Goal: Transaction & Acquisition: Purchase product/service

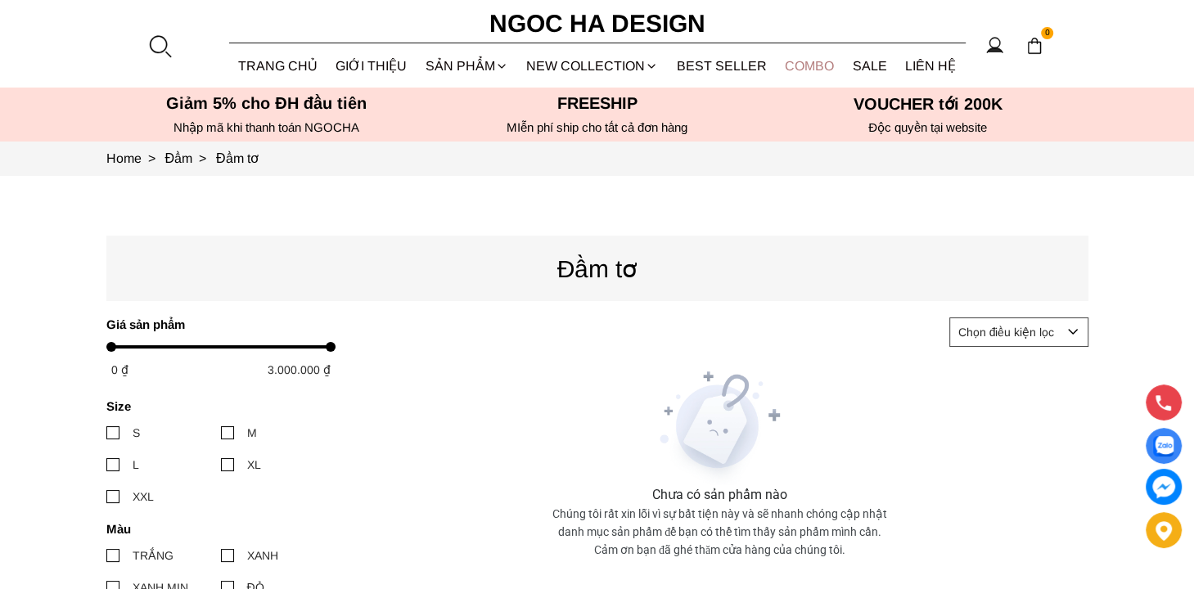
click at [797, 65] on link "Combo" at bounding box center [810, 65] width 68 height 43
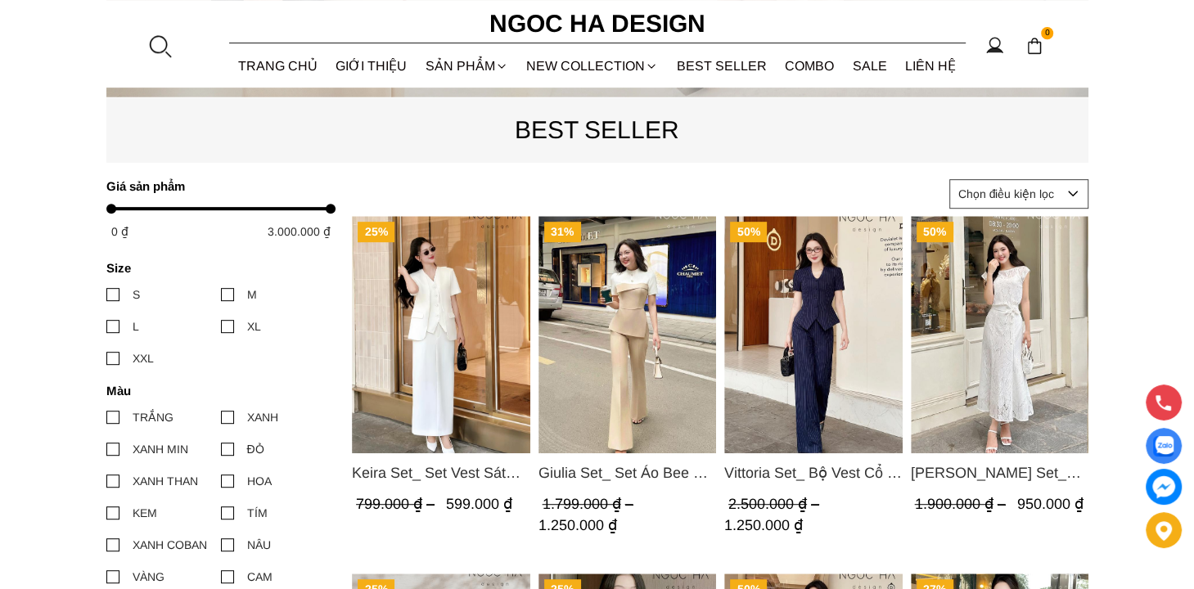
scroll to position [657, 0]
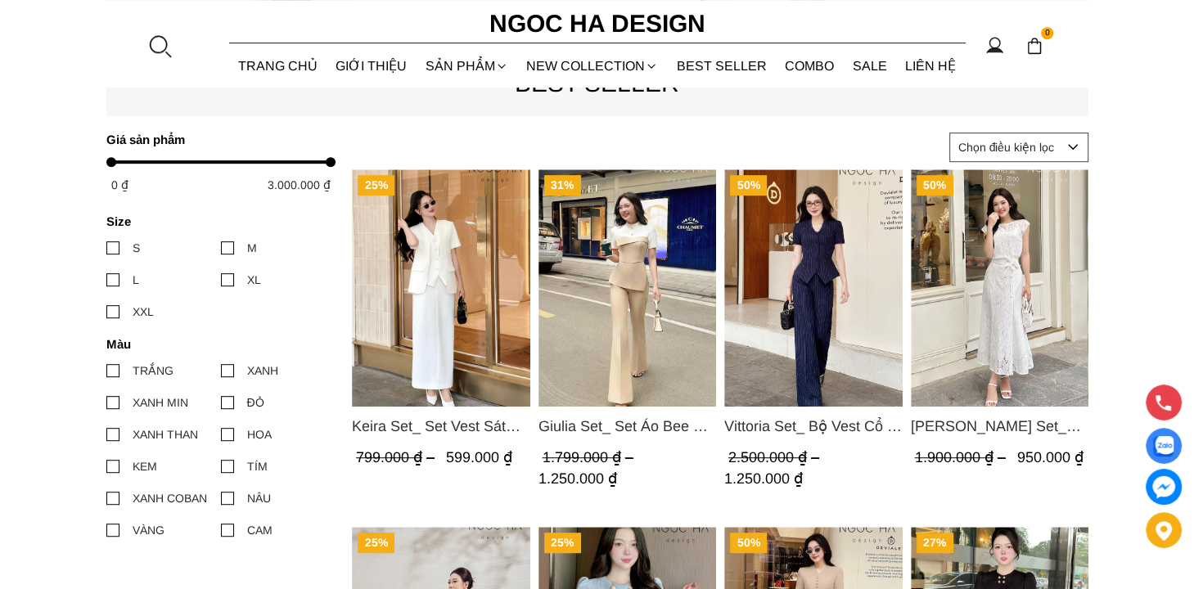
click at [469, 422] on span "Keira Set_ Set Vest Sát Nách Kết Hợp Chân Váy Bút Chì Mix Áo Khoác BJ141+ A1083" at bounding box center [441, 426] width 178 height 23
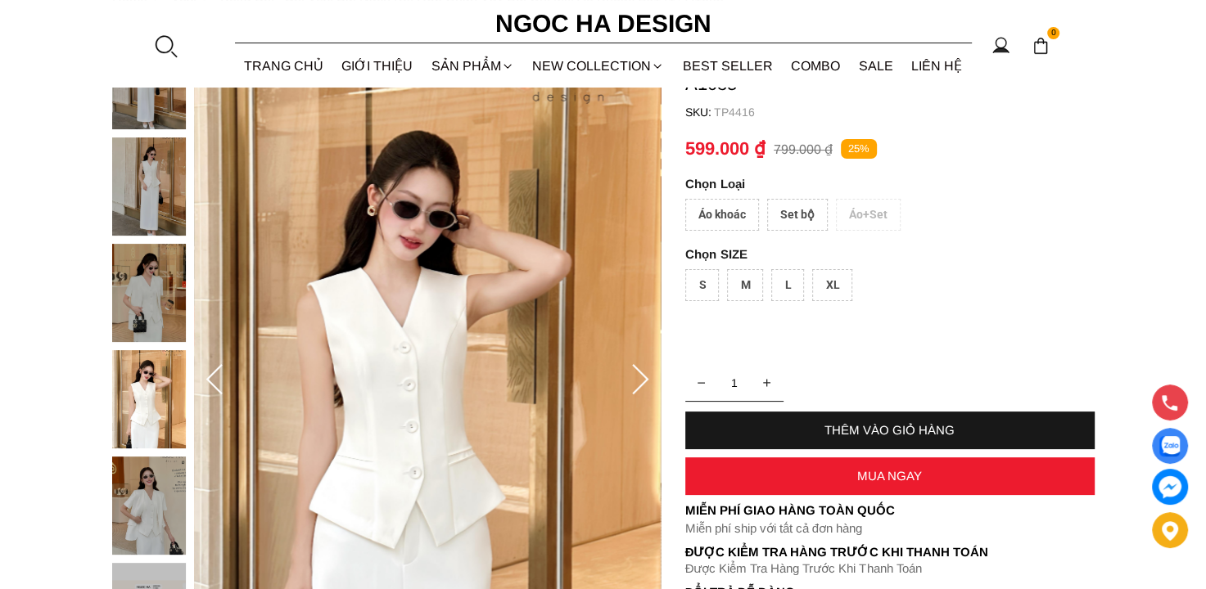
scroll to position [131, 0]
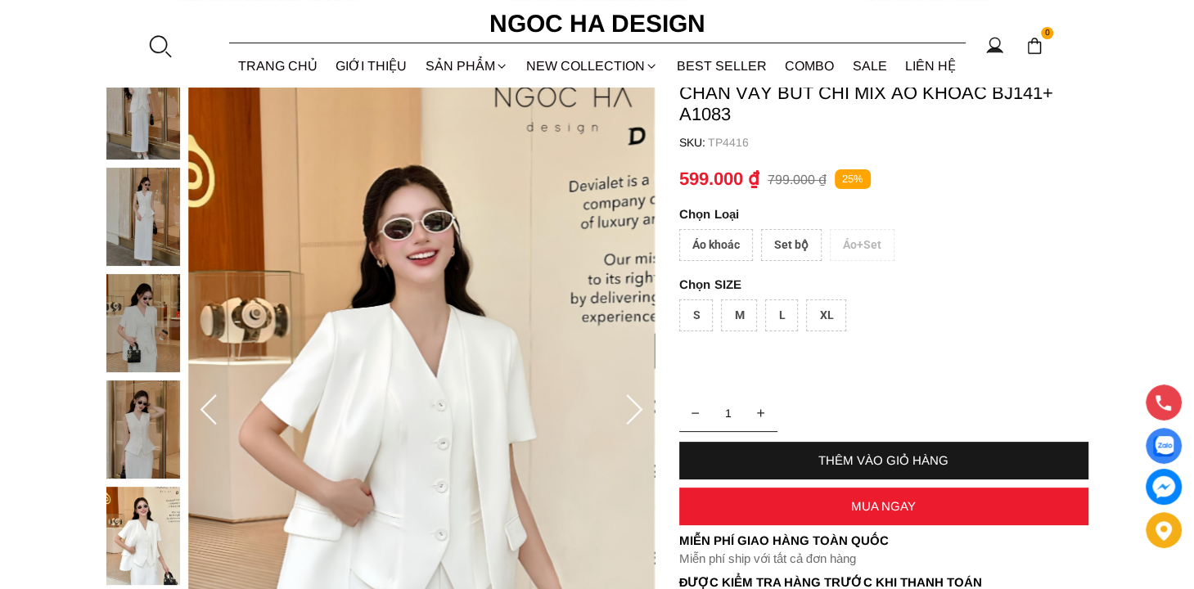
click at [780, 243] on div "Set bộ" at bounding box center [791, 245] width 61 height 32
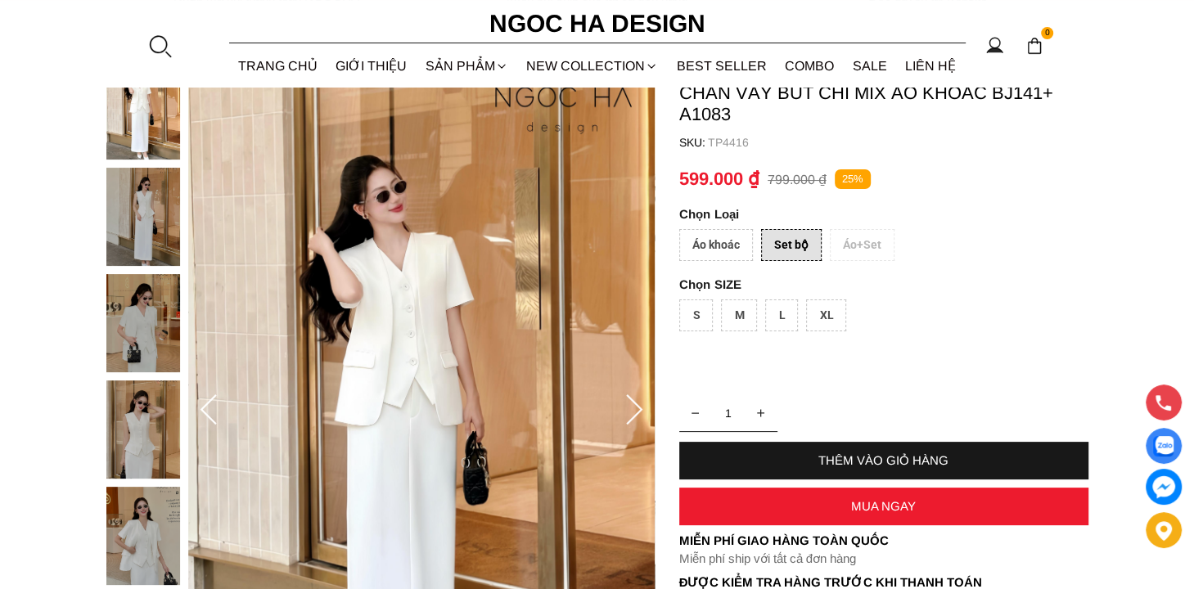
click at [783, 312] on div "L" at bounding box center [781, 316] width 33 height 32
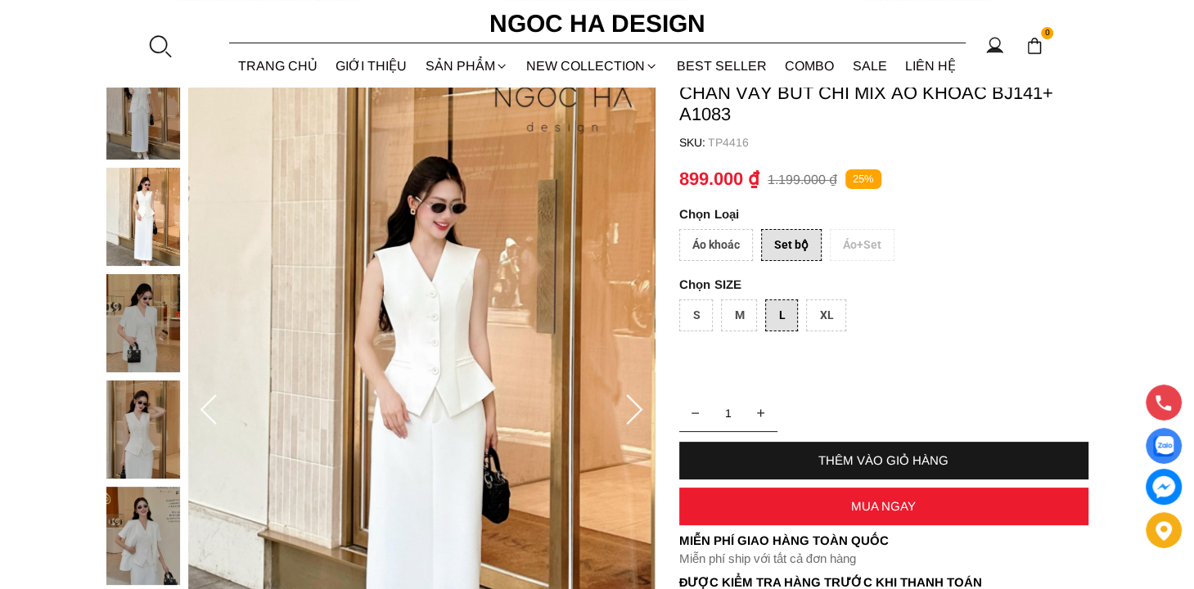
click at [921, 456] on div "THÊM VÀO GIỎ HÀNG" at bounding box center [883, 460] width 409 height 14
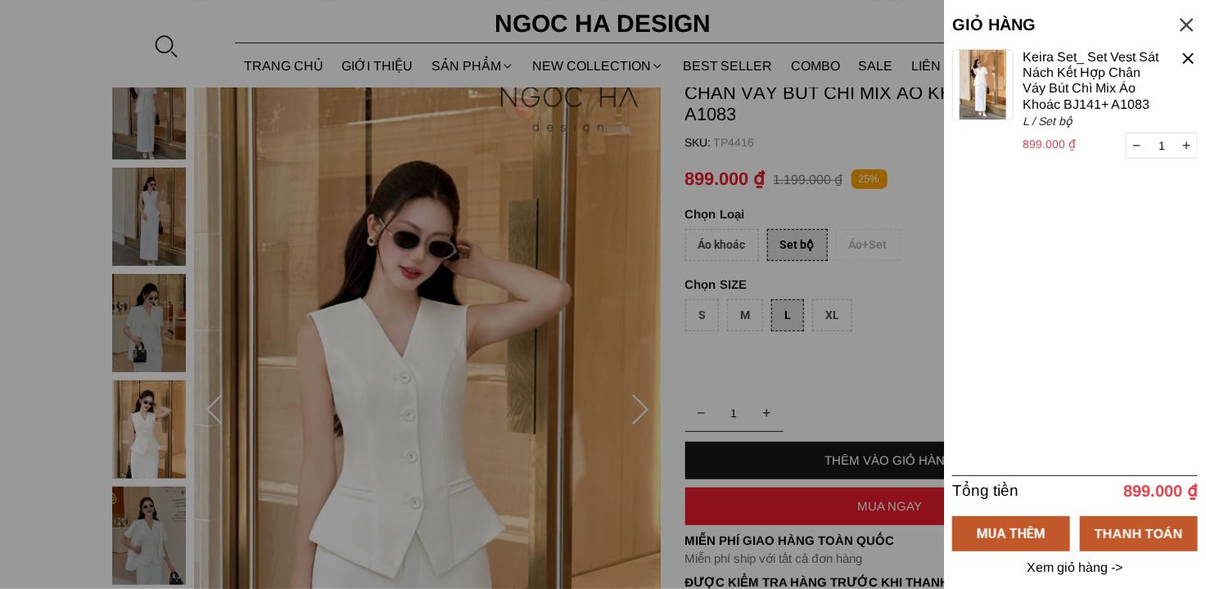
click at [1066, 567] on p "Xem giỏ hàng ->" at bounding box center [1075, 568] width 101 height 15
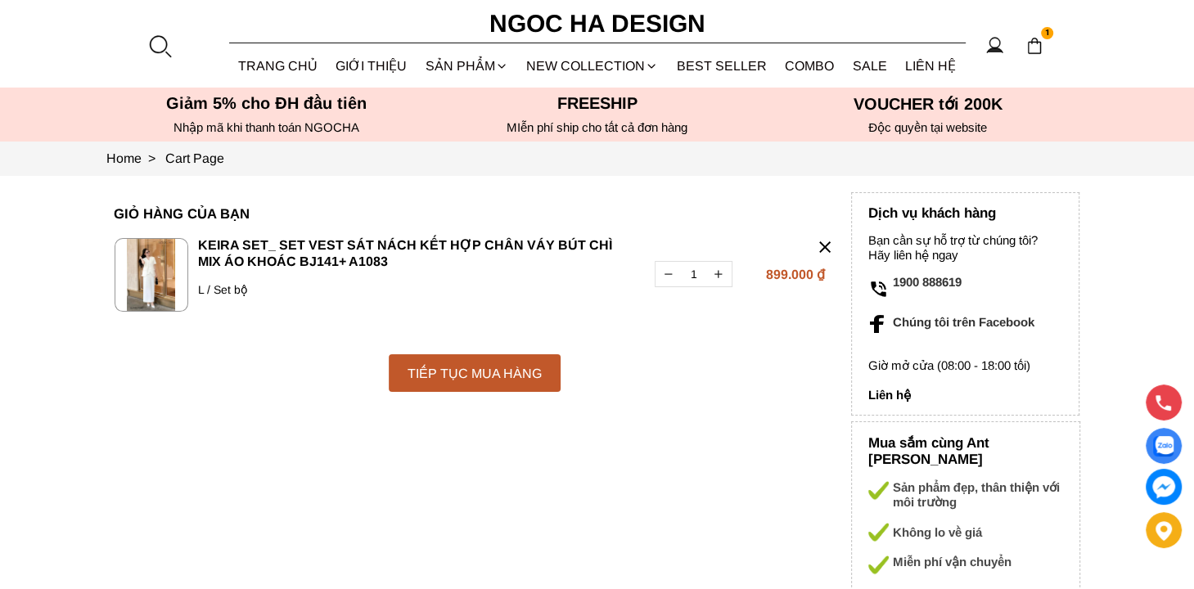
click at [289, 241] on link "Keira Set_ Set Vest Sát Nách Kết Hợp Chân Váy Bút Chì Mix Áo Khoác BJ141+ A1083" at bounding box center [416, 254] width 437 height 34
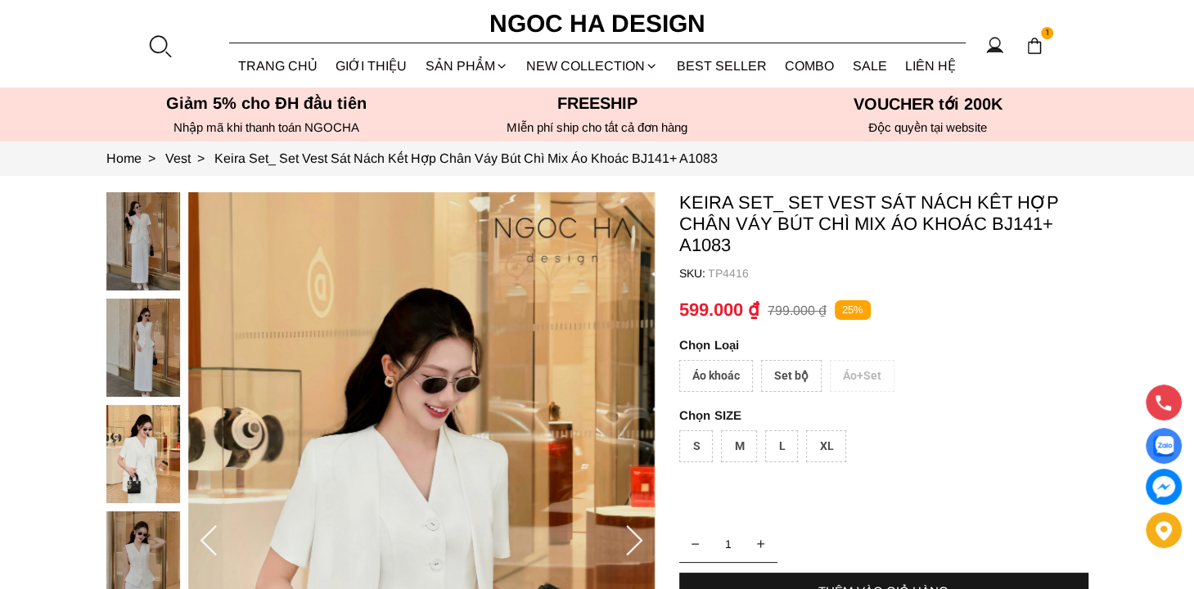
click at [855, 375] on div "Áo khoác Set bộ Áo+Set" at bounding box center [883, 380] width 409 height 40
click at [692, 376] on div "Áo khoác" at bounding box center [716, 376] width 74 height 32
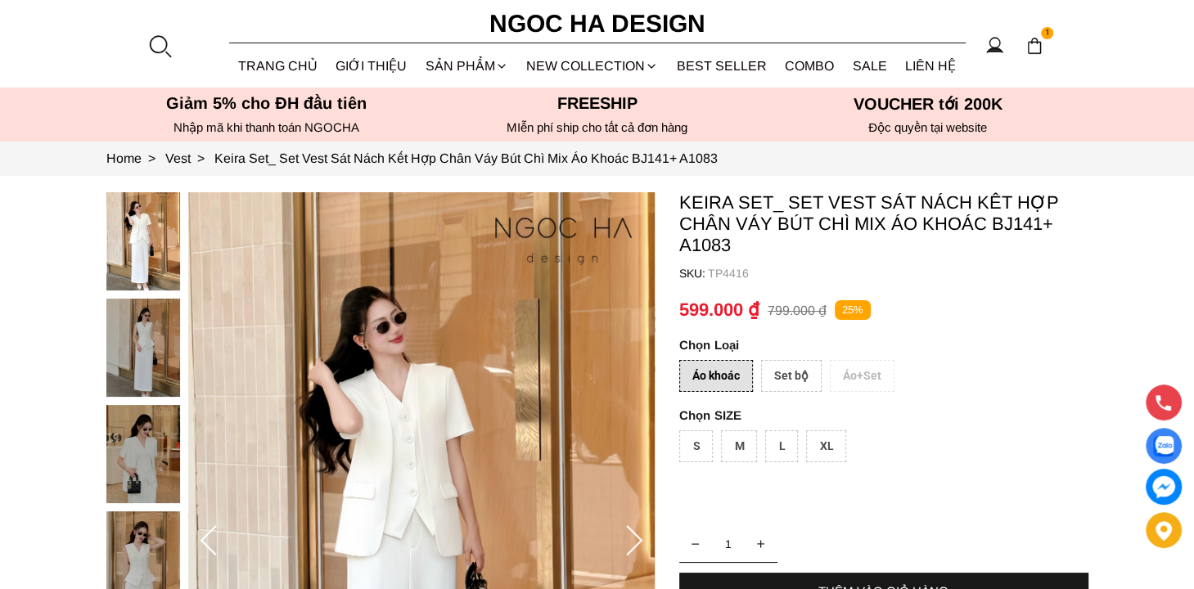
click at [711, 376] on div "Áo khoác" at bounding box center [716, 376] width 74 height 32
click at [795, 376] on div "Set bộ" at bounding box center [791, 376] width 61 height 32
click at [856, 380] on div "Áo khoác Set bộ Áo+Set" at bounding box center [883, 380] width 409 height 40
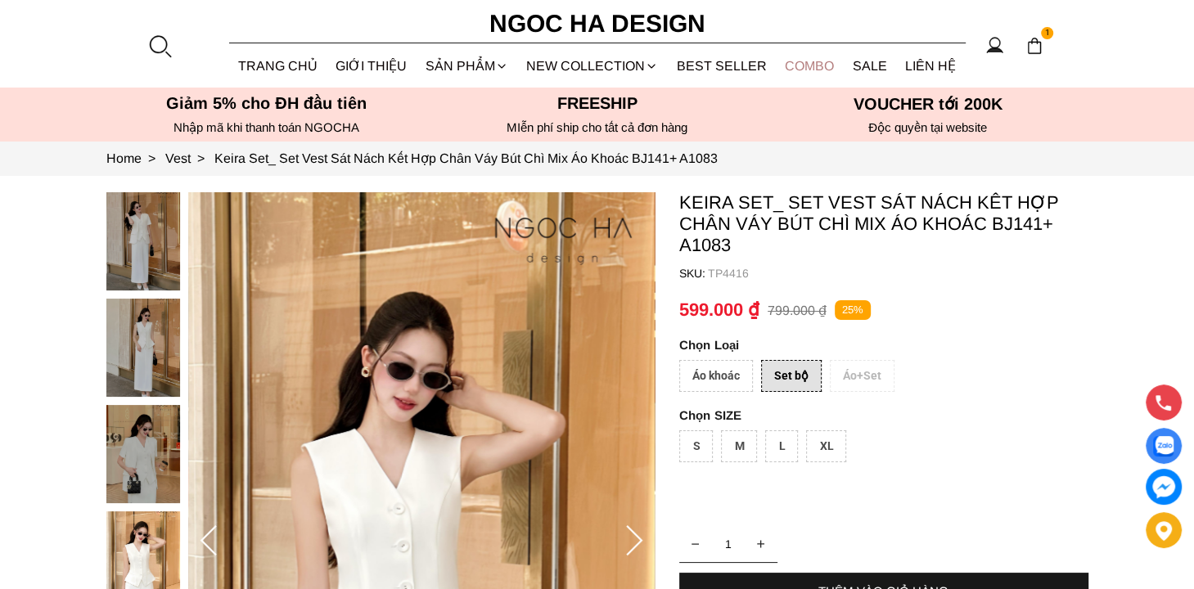
click at [820, 63] on link "Combo" at bounding box center [810, 65] width 68 height 43
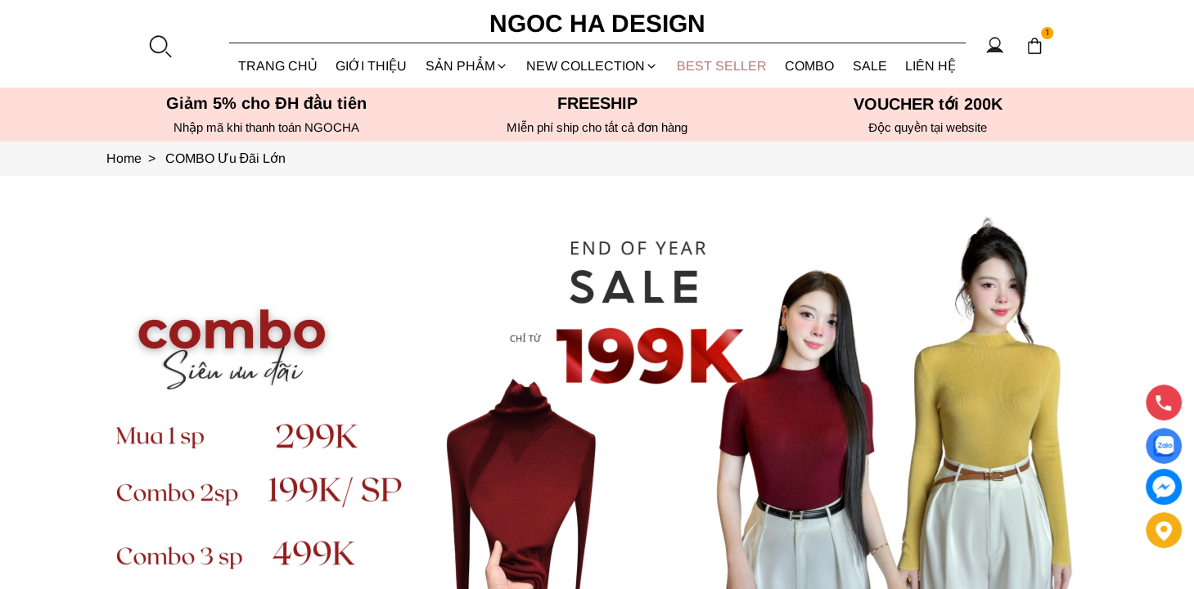
click at [699, 65] on link "BEST SELLER" at bounding box center [722, 65] width 109 height 43
